Goal: Task Accomplishment & Management: Use online tool/utility

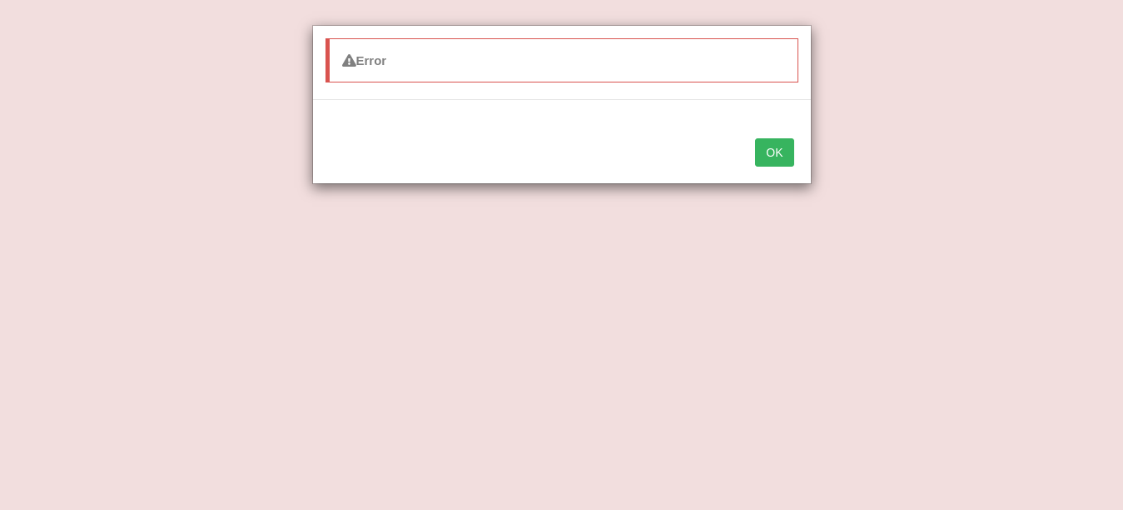
click at [779, 153] on button "OK" at bounding box center [774, 152] width 38 height 28
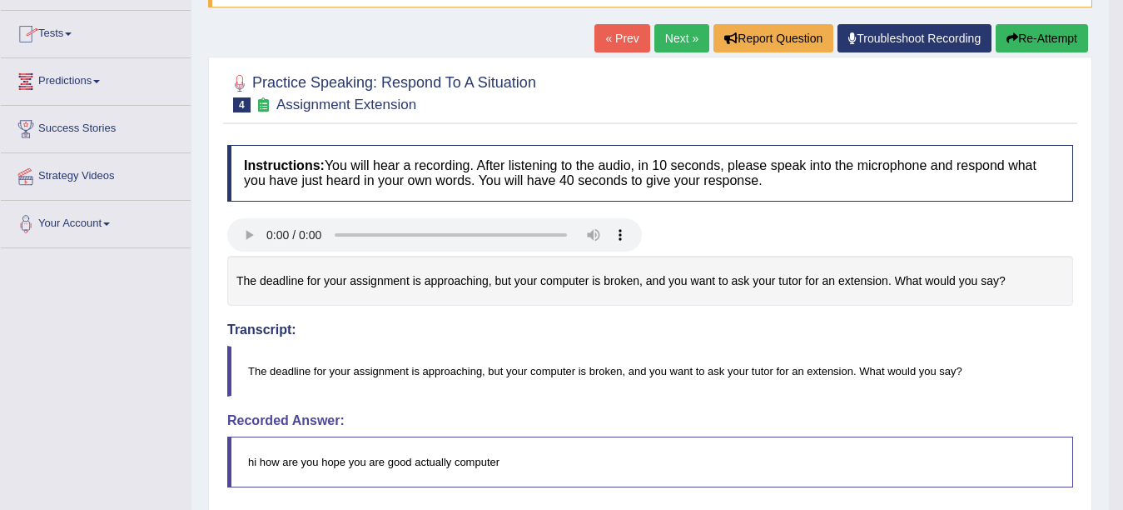
click at [58, 76] on link "Predictions" at bounding box center [96, 79] width 190 height 42
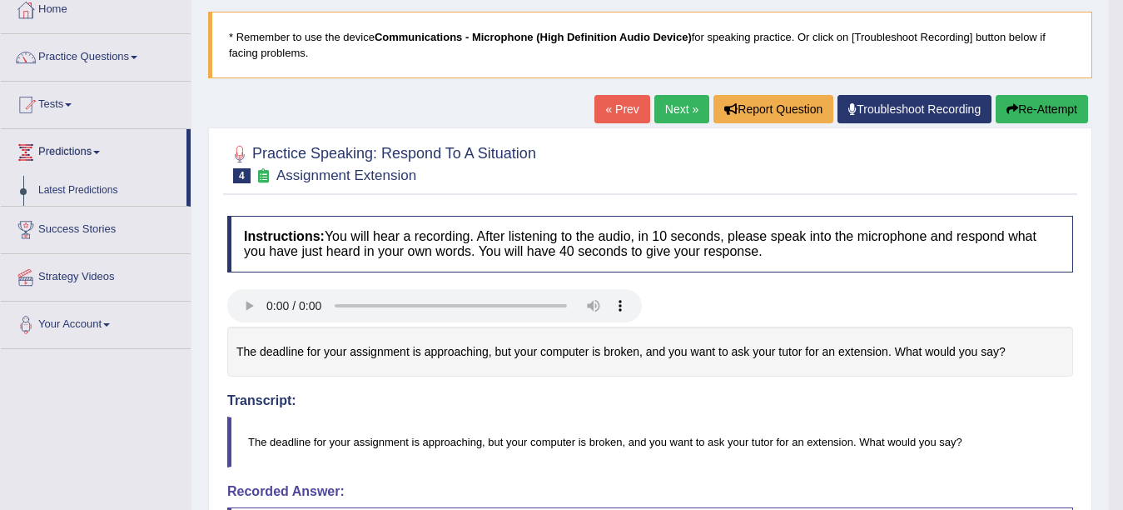
scroll to position [89, 0]
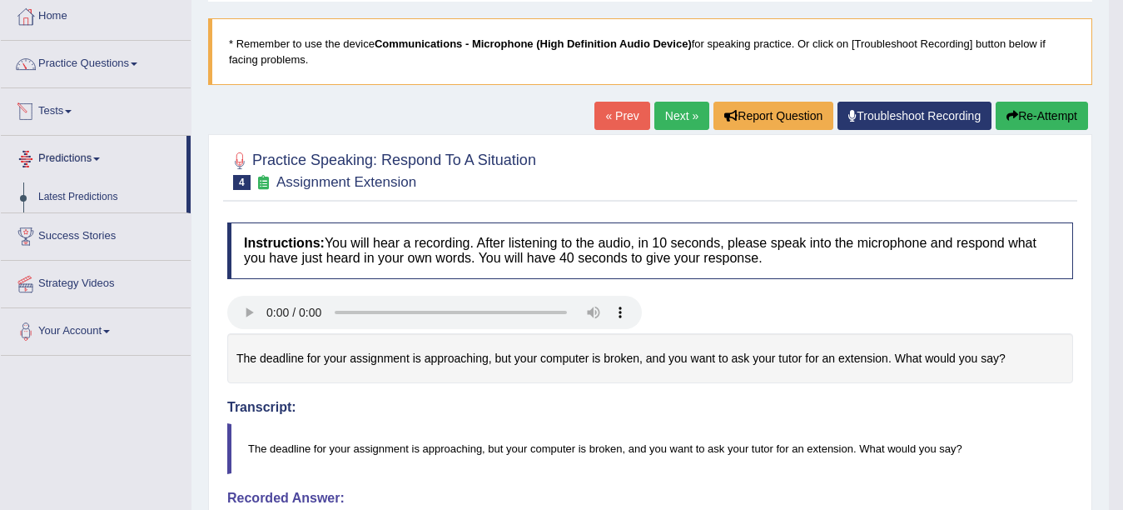
click at [62, 109] on link "Tests" at bounding box center [96, 109] width 190 height 42
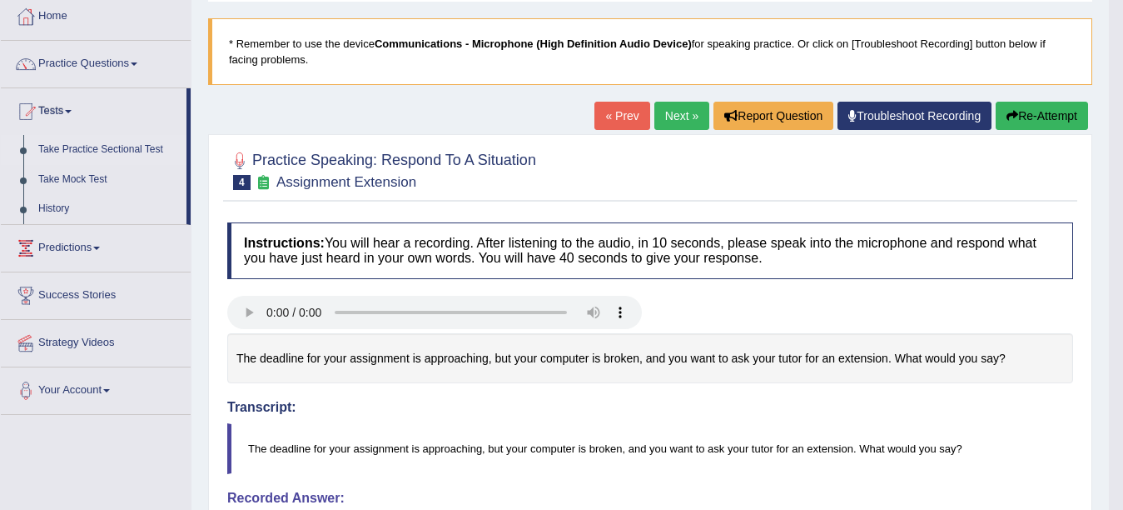
click at [83, 152] on link "Take Practice Sectional Test" at bounding box center [109, 150] width 156 height 30
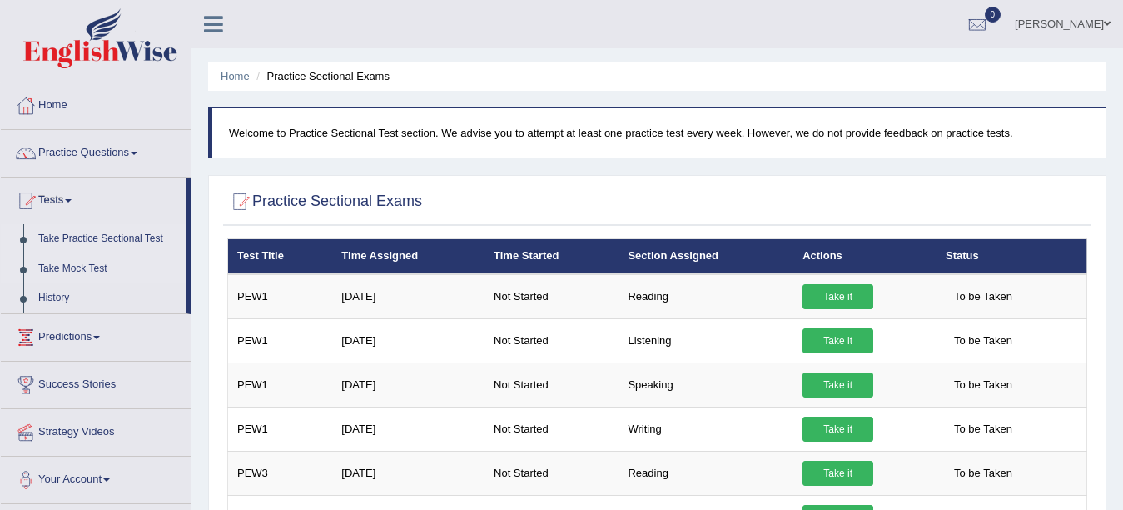
click at [78, 268] on link "Take Mock Test" at bounding box center [109, 269] width 156 height 30
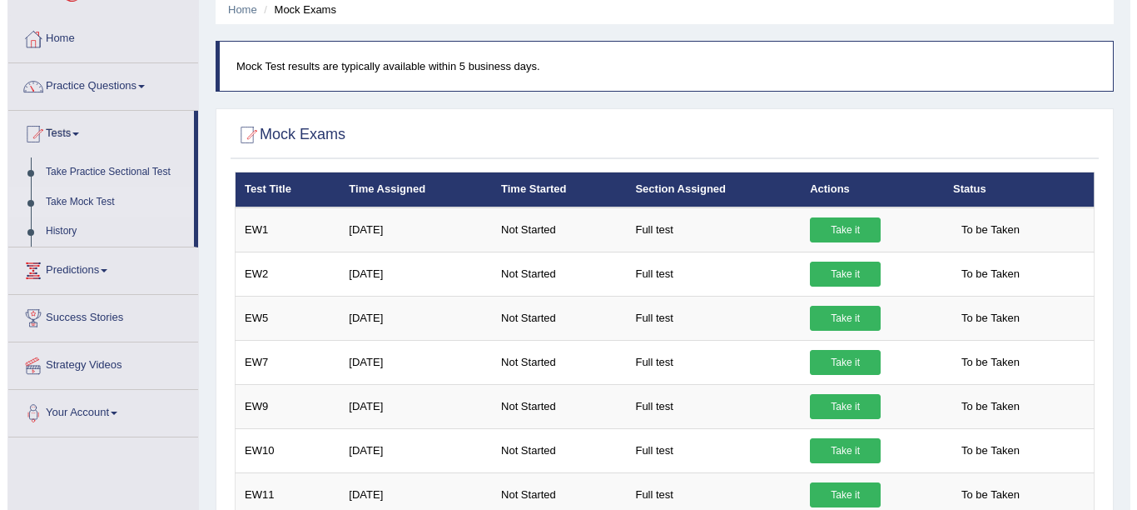
scroll to position [52, 0]
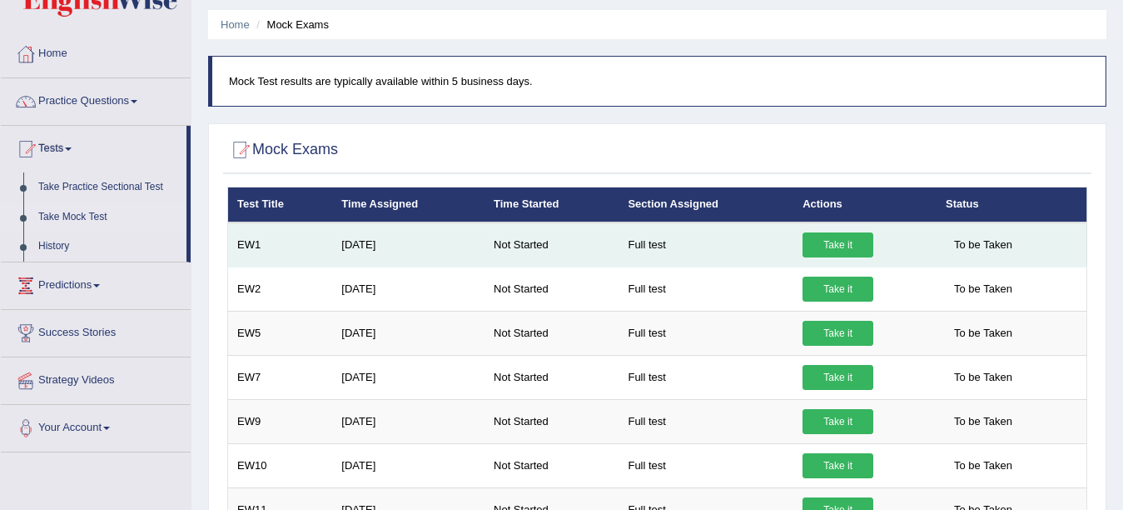
click at [839, 245] on link "Take it" at bounding box center [838, 244] width 71 height 25
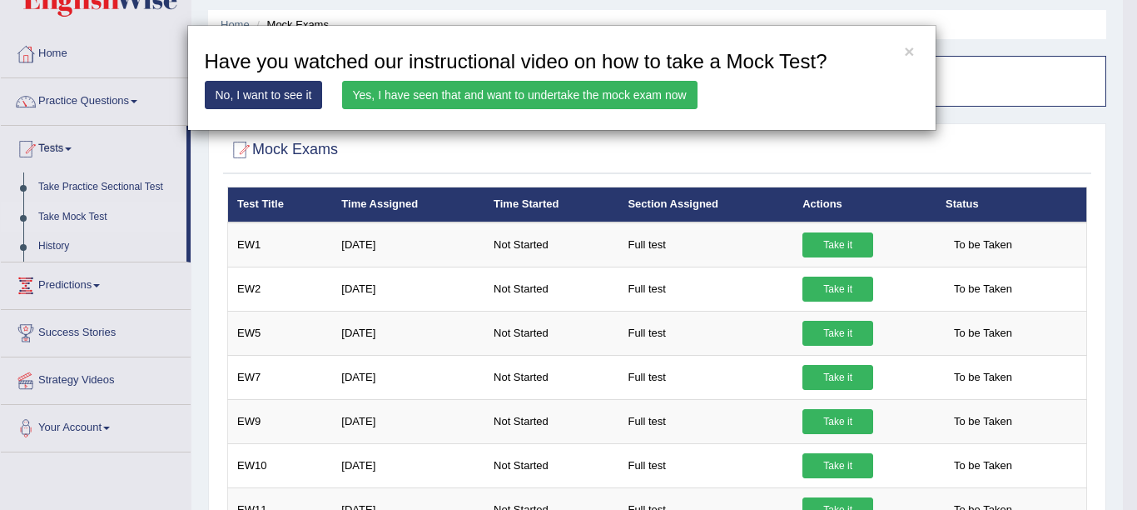
click at [633, 89] on link "Yes, I have seen that and want to undertake the mock exam now" at bounding box center [520, 95] width 356 height 28
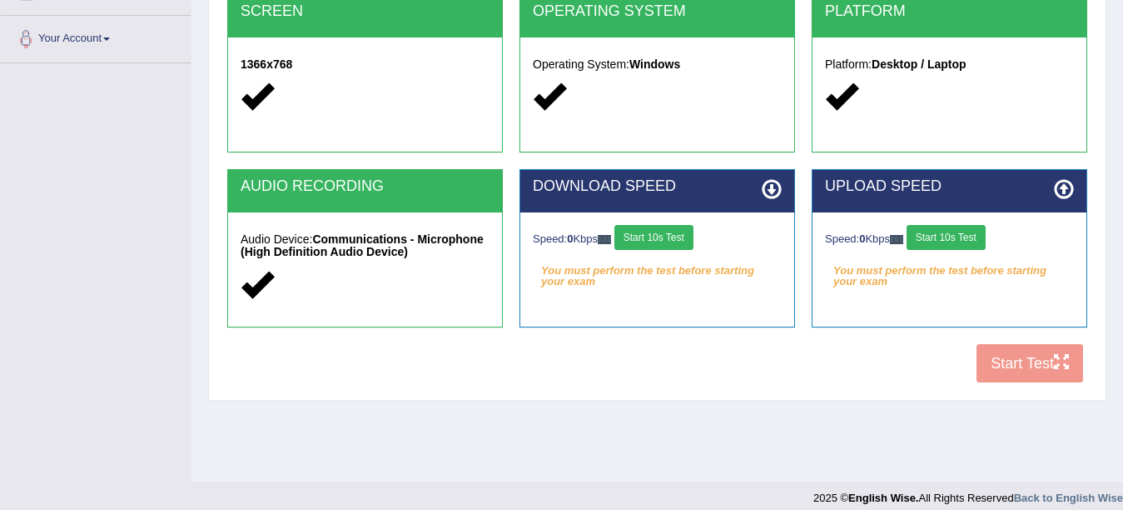
scroll to position [361, 0]
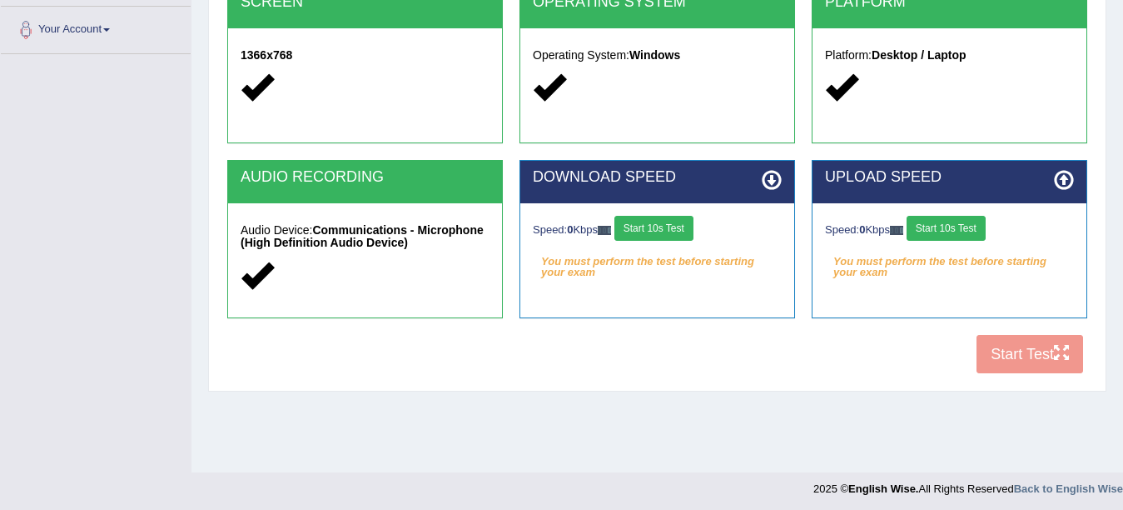
click at [684, 224] on button "Start 10s Test" at bounding box center [654, 228] width 79 height 25
click at [684, 224] on button "Start 10s Test" at bounding box center [665, 228] width 79 height 25
click at [937, 217] on button "Start 10s Test" at bounding box center [946, 228] width 79 height 25
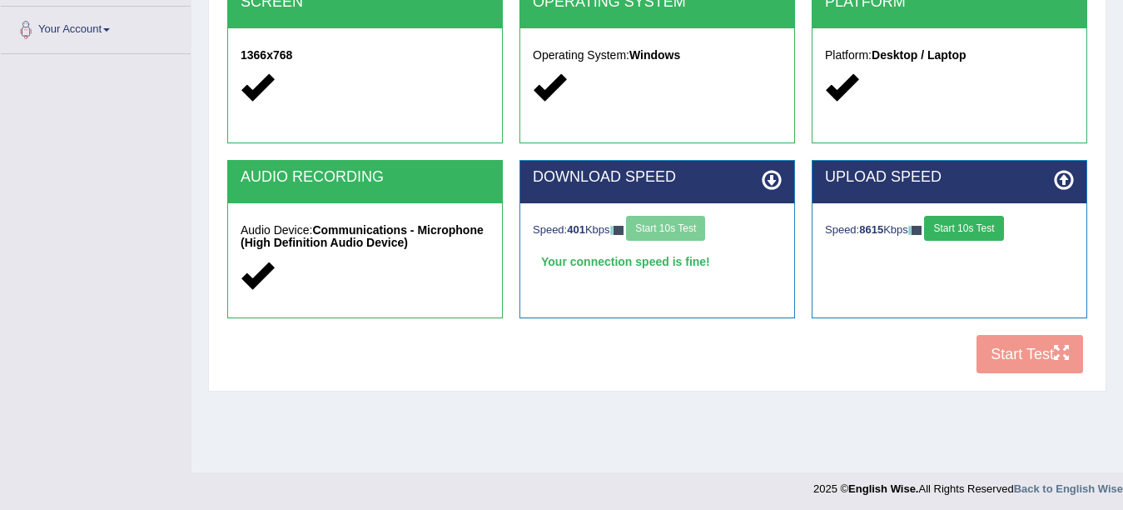
click at [968, 232] on button "Start 10s Test" at bounding box center [963, 228] width 79 height 25
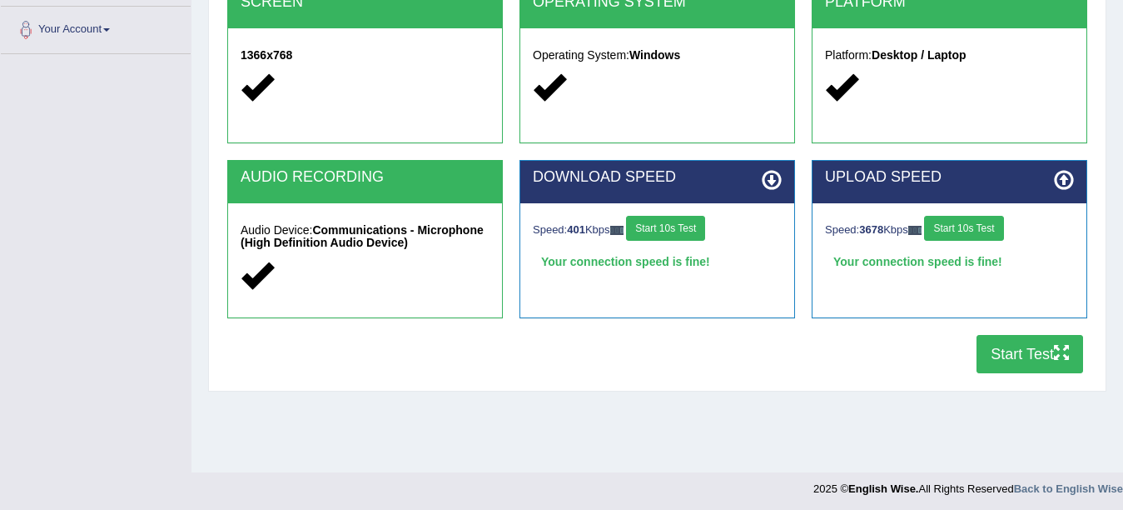
click at [1023, 350] on button "Start Test" at bounding box center [1030, 354] width 107 height 38
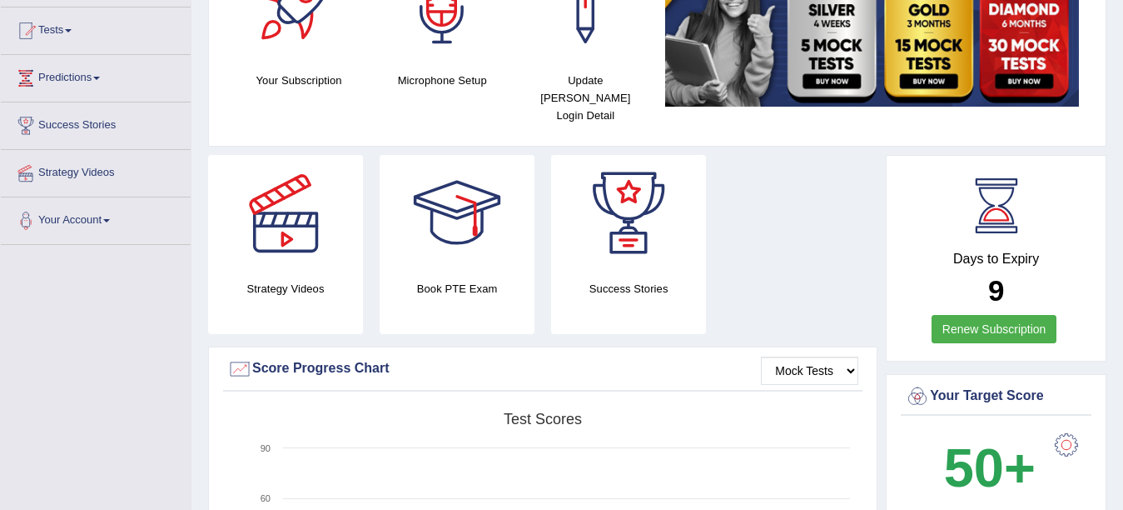
scroll to position [166, 0]
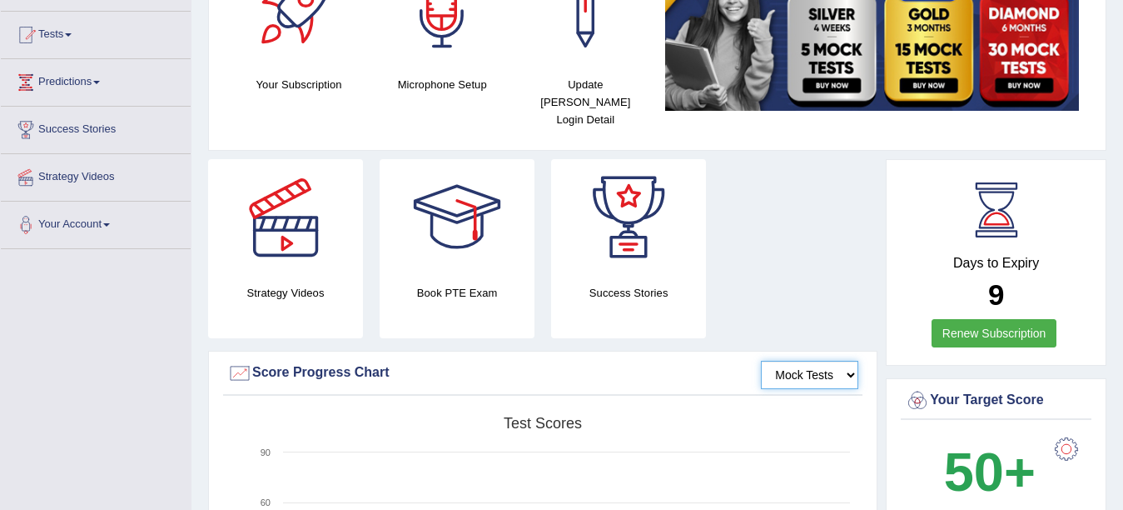
click at [824, 361] on select "Mock Tests" at bounding box center [809, 375] width 97 height 28
click at [761, 361] on select "Mock Tests" at bounding box center [809, 375] width 97 height 28
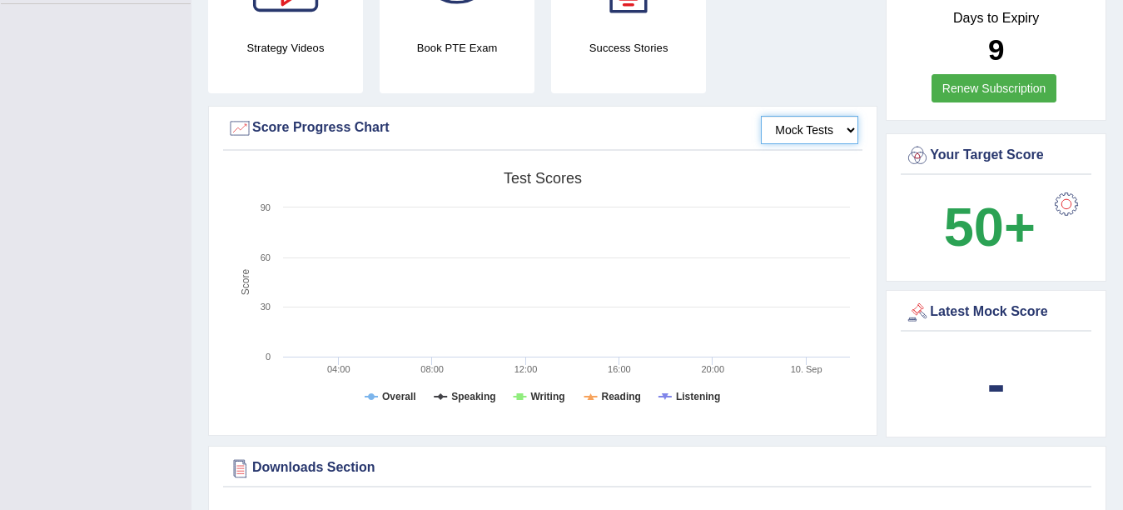
scroll to position [494, 0]
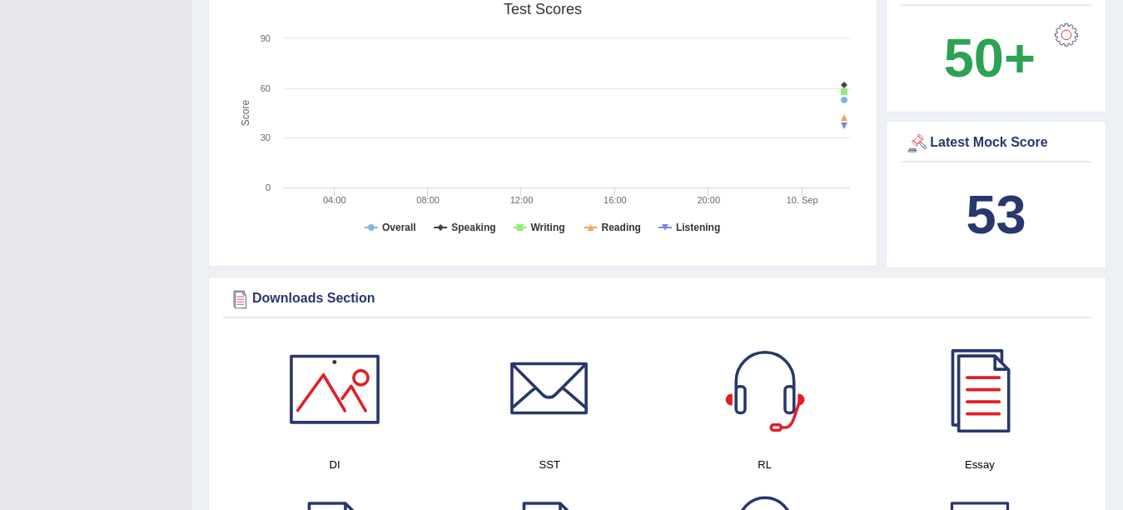
scroll to position [585, 0]
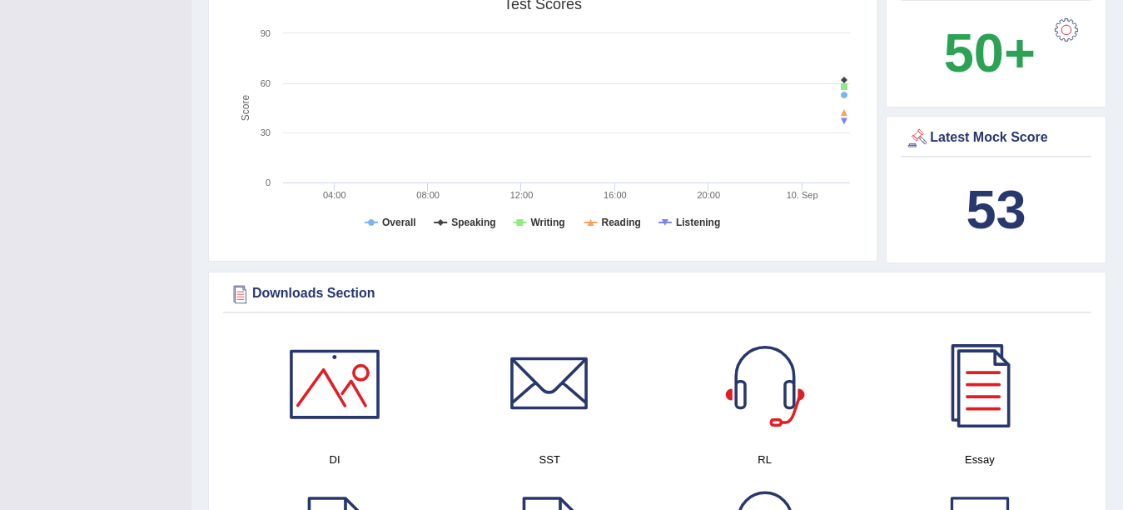
click at [982, 179] on b "53" at bounding box center [996, 209] width 60 height 61
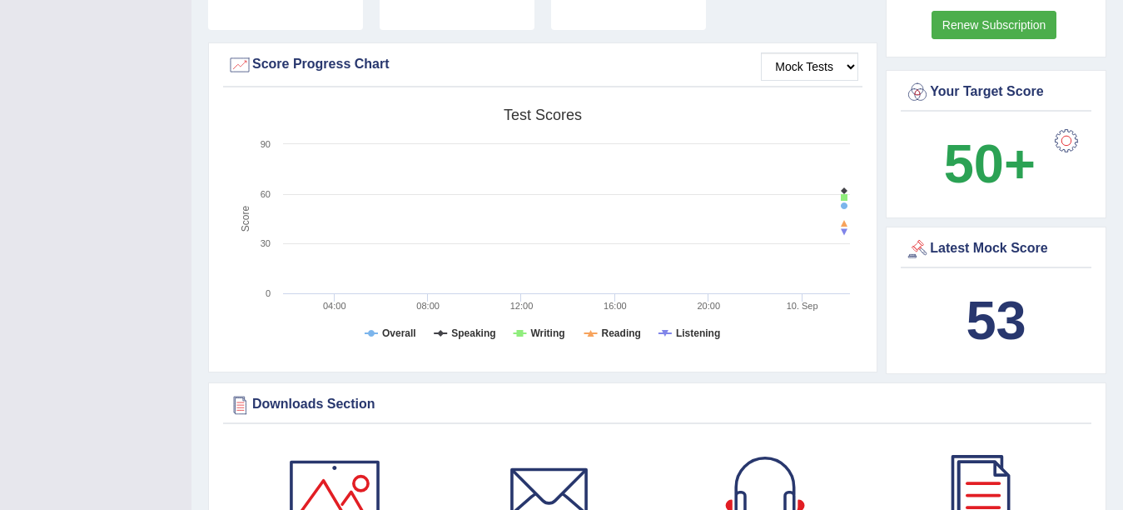
scroll to position [507, 0]
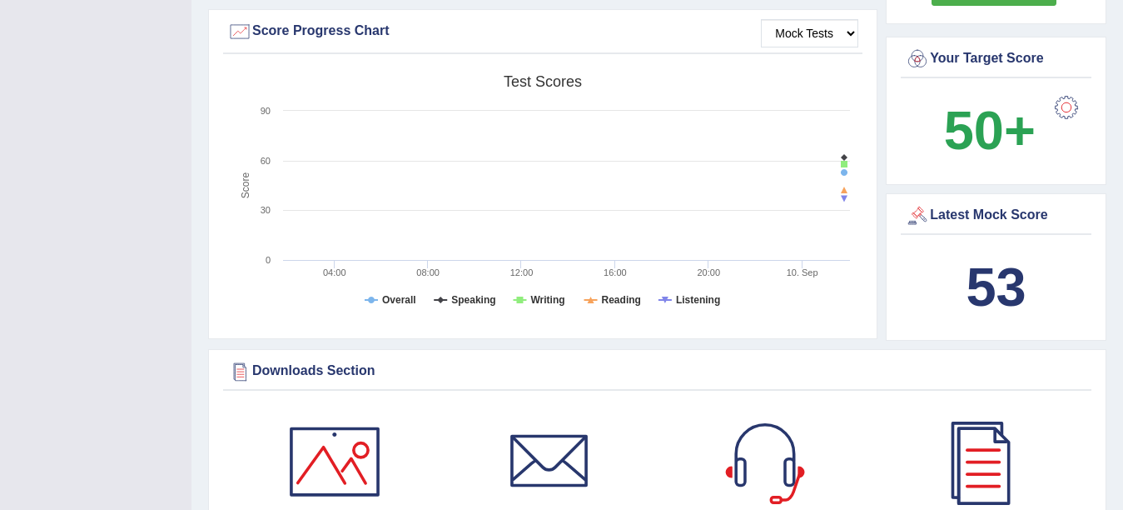
click at [968, 203] on div "Latest Mock Score" at bounding box center [996, 215] width 182 height 25
click at [991, 274] on b "53" at bounding box center [996, 286] width 60 height 61
click at [849, 21] on select "Mock Tests" at bounding box center [809, 33] width 97 height 28
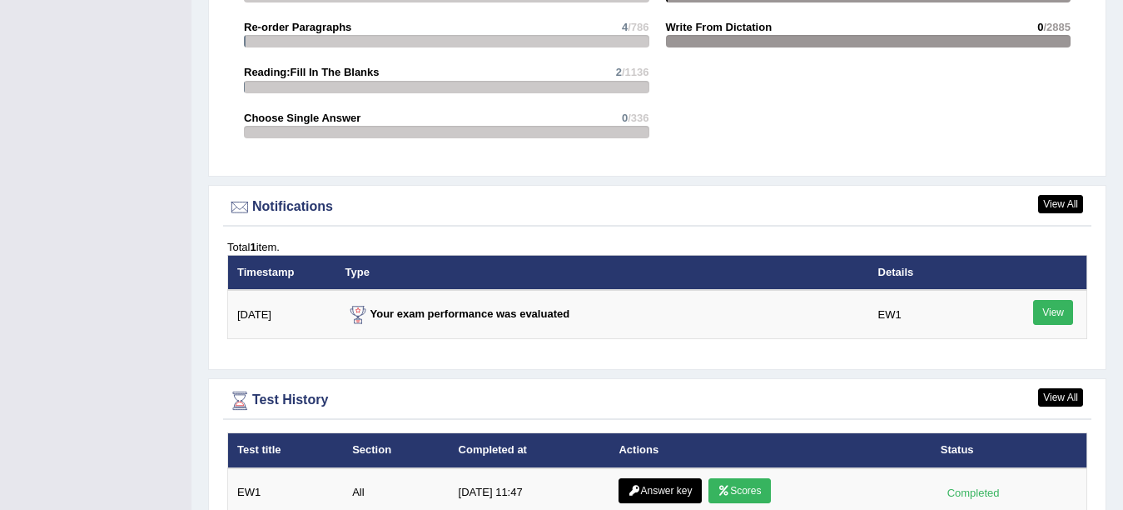
scroll to position [1894, 0]
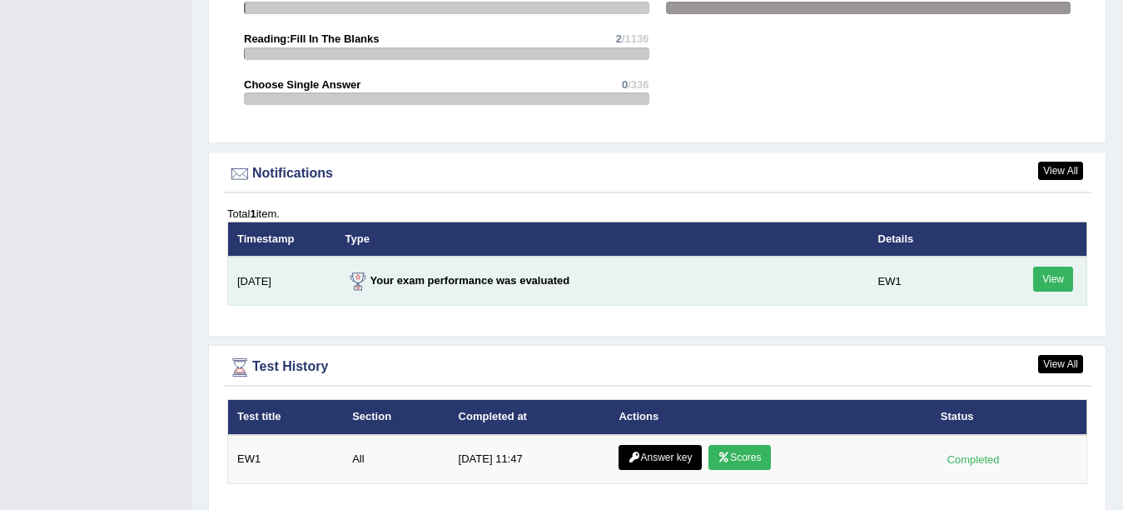
click at [1046, 271] on link "View" at bounding box center [1053, 278] width 40 height 25
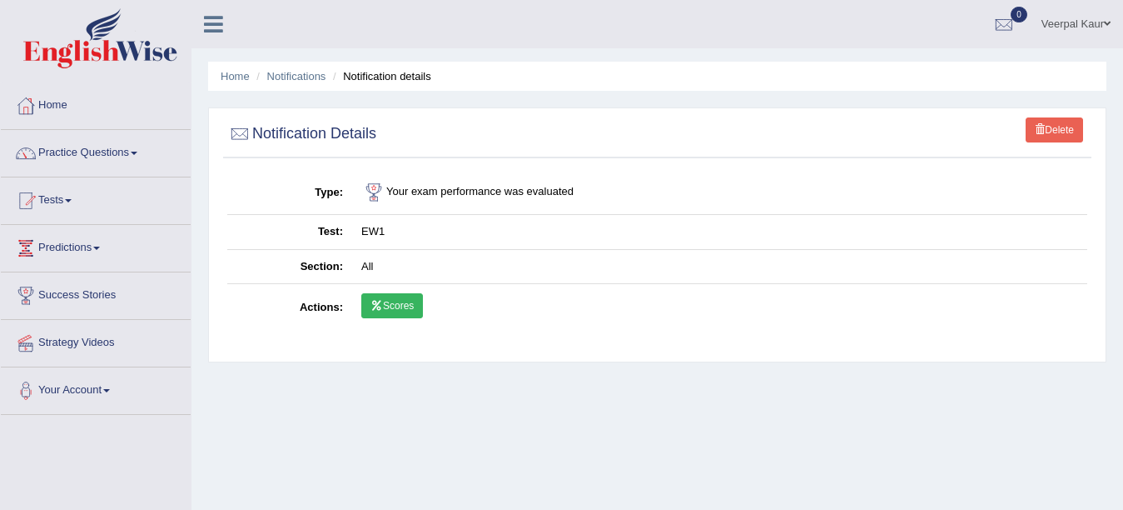
click at [393, 307] on link "Scores" at bounding box center [392, 305] width 62 height 25
